Goal: Task Accomplishment & Management: Complete application form

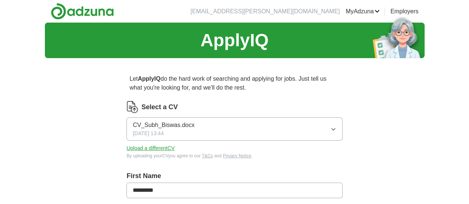
click at [184, 125] on span "CV_Subh_Biswas.docx" at bounding box center [163, 125] width 61 height 9
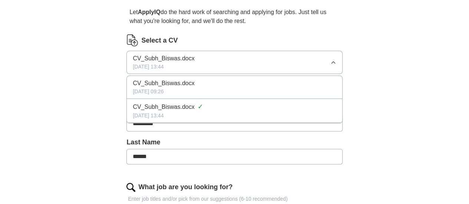
scroll to position [111, 0]
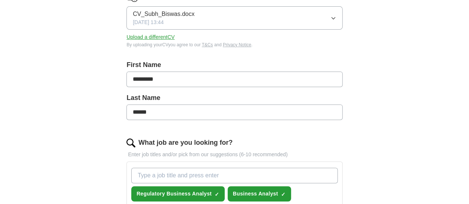
click at [228, 84] on input "*********" at bounding box center [234, 79] width 216 height 16
click at [174, 34] on button "Upload a different CV" at bounding box center [150, 37] width 48 height 8
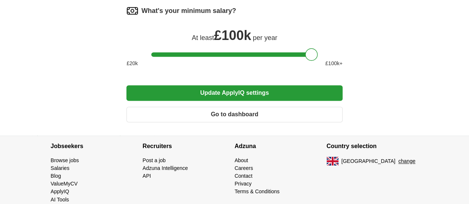
scroll to position [550, 0]
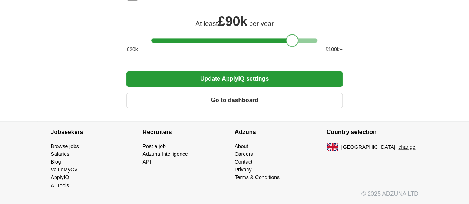
drag, startPoint x: 313, startPoint y: 43, endPoint x: 295, endPoint y: 42, distance: 18.5
click at [295, 42] on div at bounding box center [292, 40] width 13 height 13
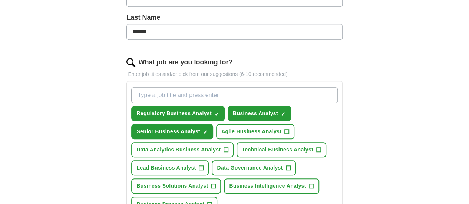
scroll to position [180, 0]
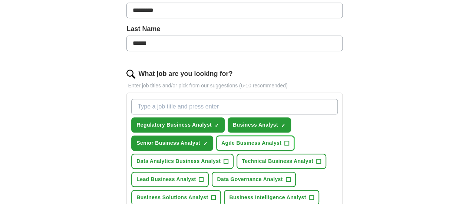
click at [281, 139] on span "Agile Business Analyst" at bounding box center [251, 143] width 60 height 8
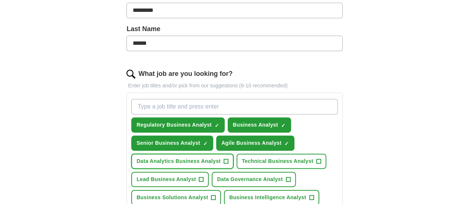
click at [217, 161] on span "Data Analytics Business Analyst" at bounding box center [178, 161] width 84 height 8
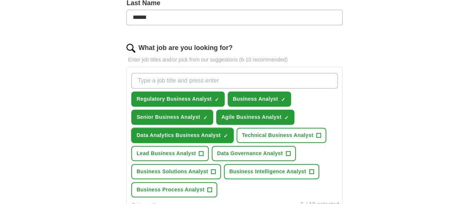
scroll to position [217, 0]
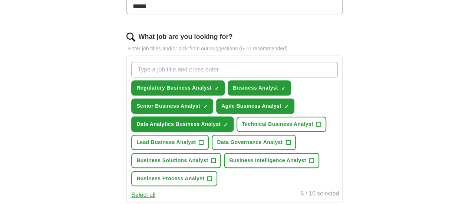
click at [220, 121] on span "Data Analytics Business Analyst" at bounding box center [178, 124] width 84 height 8
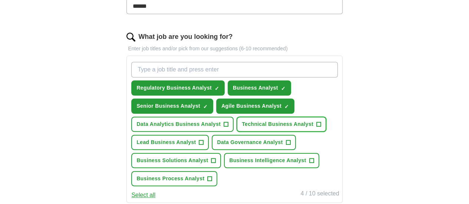
click at [242, 128] on span "Technical Business Analyst" at bounding box center [277, 124] width 71 height 8
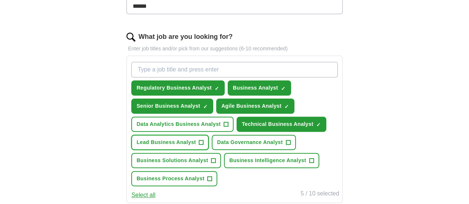
click at [196, 146] on span "Lead Business Analyst" at bounding box center [165, 143] width 59 height 8
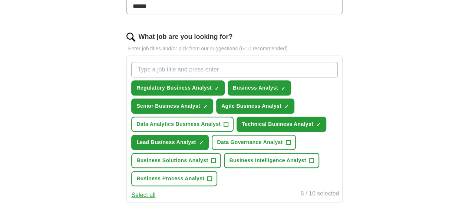
click at [197, 71] on input "What job are you looking for?" at bounding box center [234, 70] width 206 height 16
type input "Business Data Analyst"
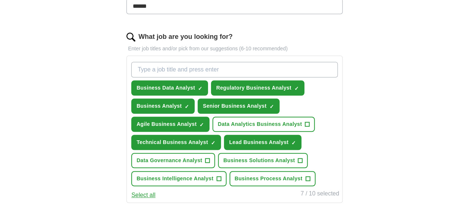
click at [192, 71] on input "What job are you looking for?" at bounding box center [234, 70] width 206 height 16
type input "Data Business Analyst"
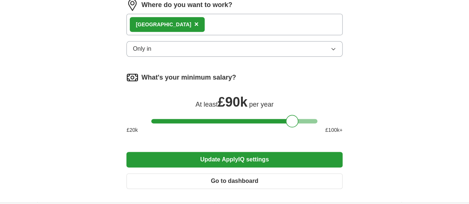
scroll to position [476, 0]
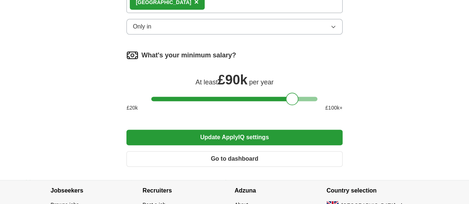
click at [270, 145] on button "Update ApplyIQ settings" at bounding box center [234, 138] width 216 height 16
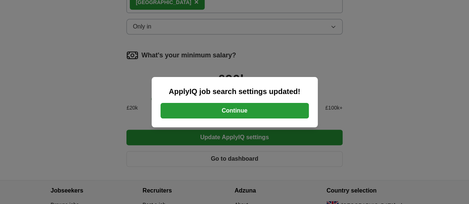
click at [256, 109] on button "Continue" at bounding box center [234, 111] width 148 height 16
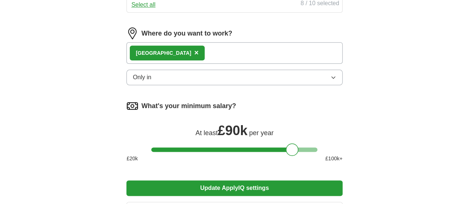
scroll to position [445, 0]
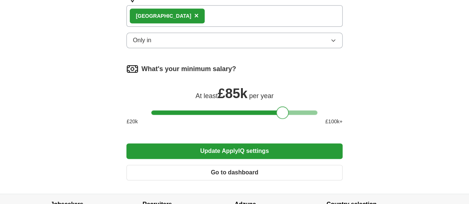
drag, startPoint x: 291, startPoint y: 131, endPoint x: 281, endPoint y: 133, distance: 10.6
click at [281, 119] on div at bounding box center [282, 112] width 13 height 13
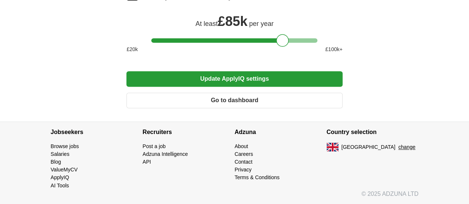
scroll to position [532, 0]
click at [225, 80] on button "Update ApplyIQ settings" at bounding box center [234, 79] width 216 height 16
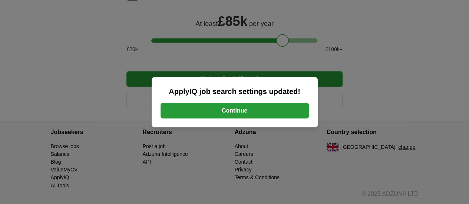
click at [227, 109] on button "Continue" at bounding box center [234, 111] width 148 height 16
